Goal: Task Accomplishment & Management: Use online tool/utility

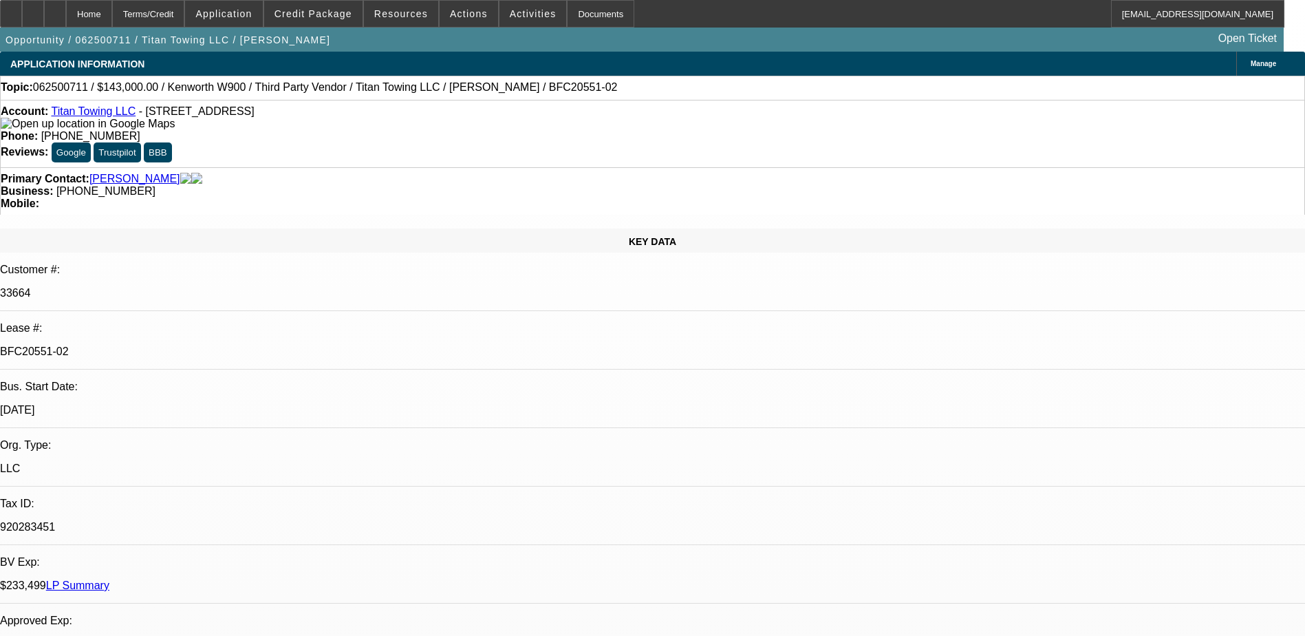
select select "0"
select select "2"
select select "0"
select select "6"
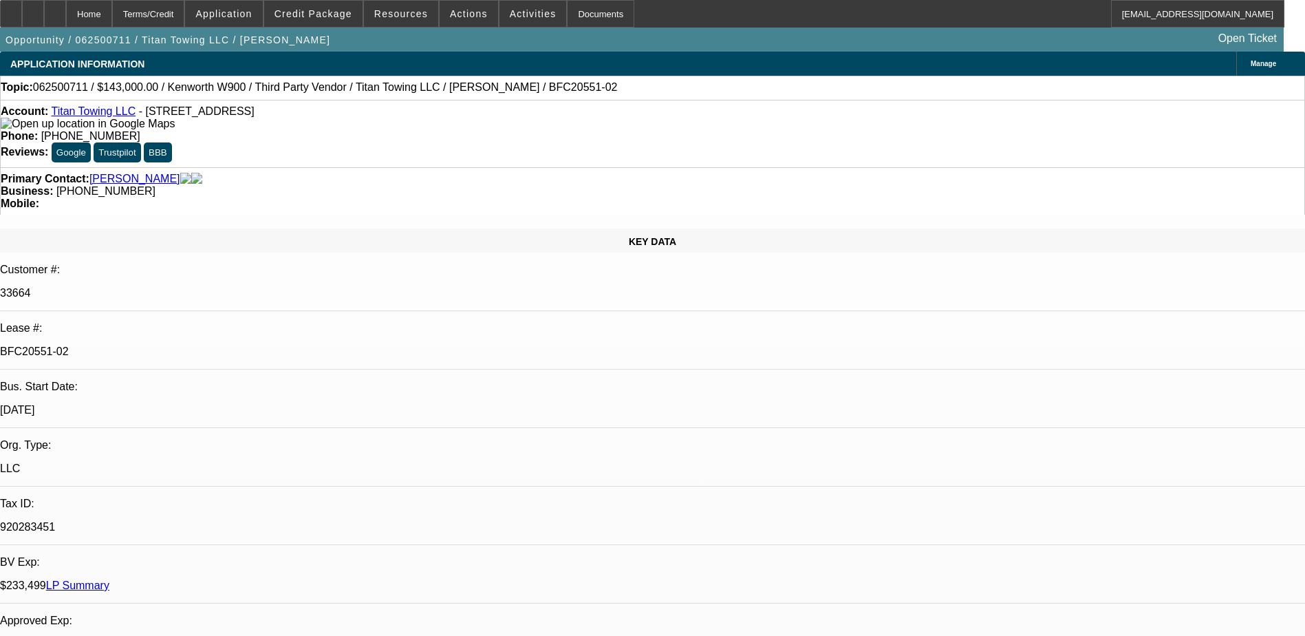
select select "0"
select select "2"
select select "0"
select select "6"
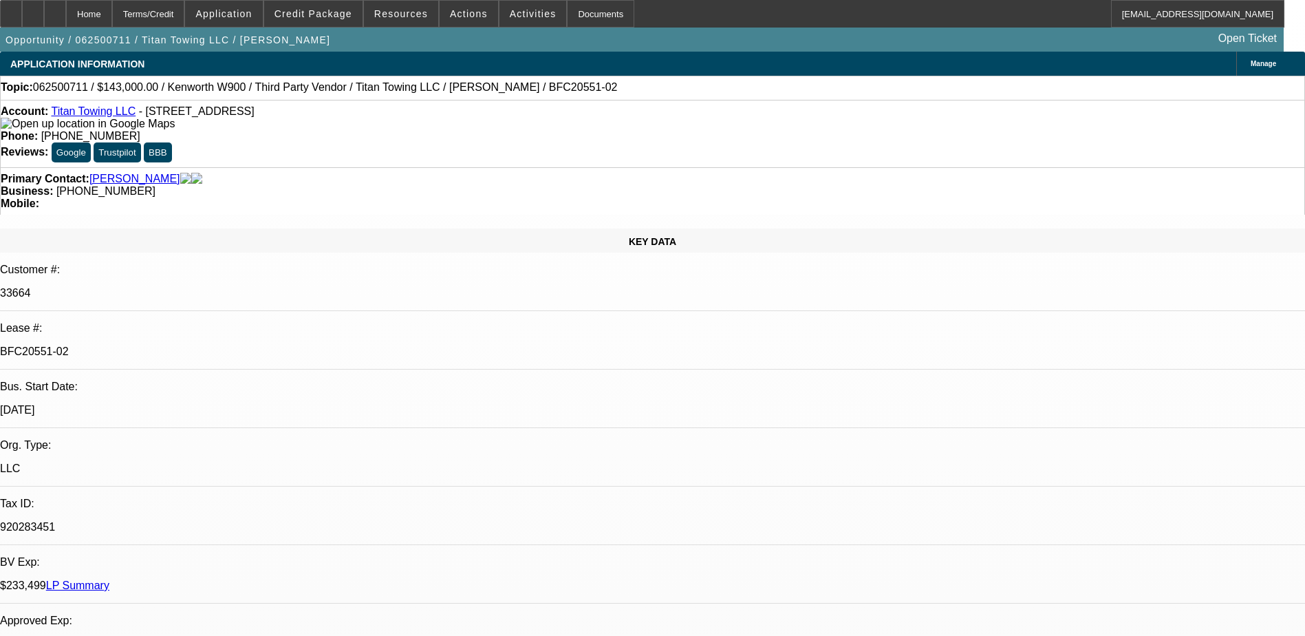
select select "0"
select select "2"
select select "0"
select select "6"
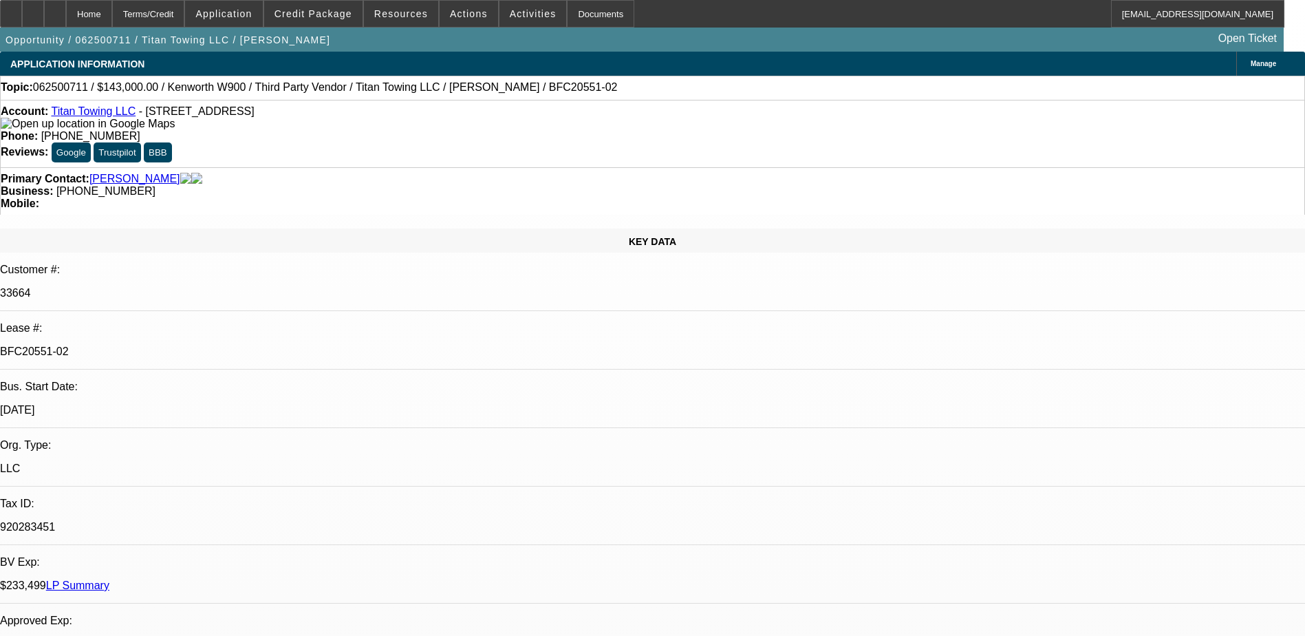
select select "0"
select select "2"
select select "0"
select select "6"
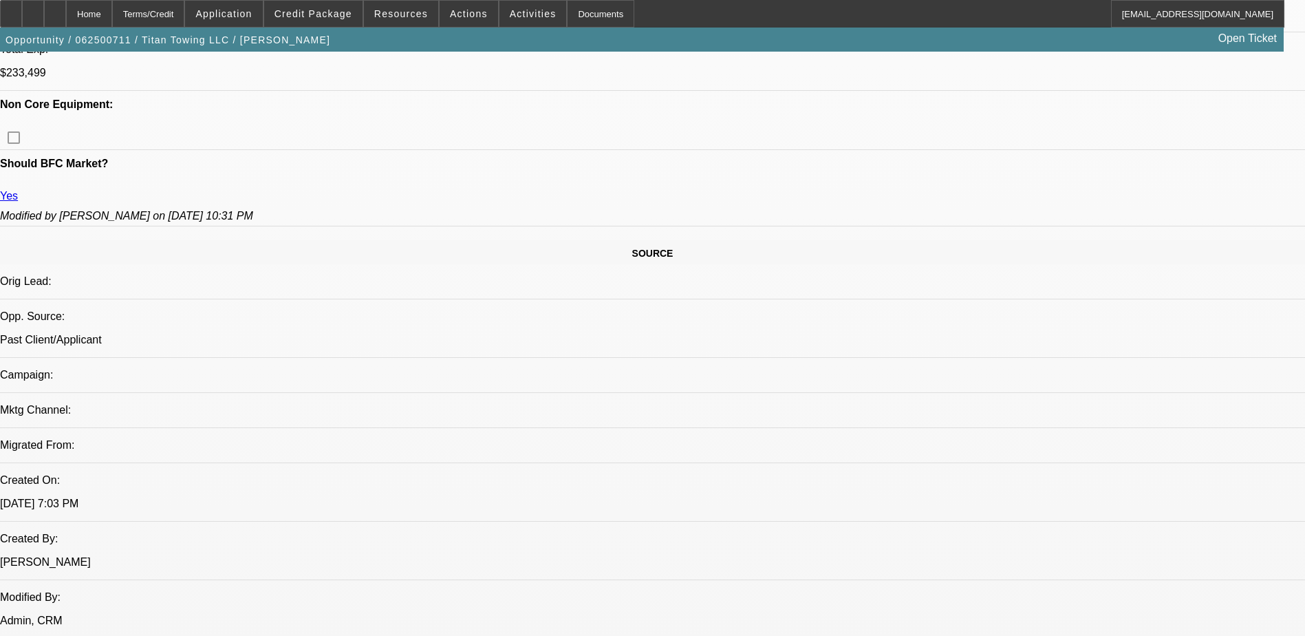
scroll to position [246, 0]
